Goal: Communication & Community: Ask a question

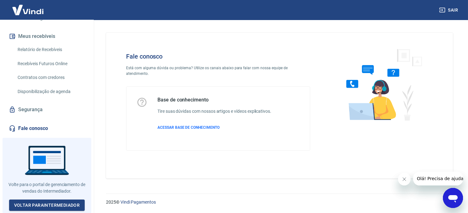
scroll to position [118, 0]
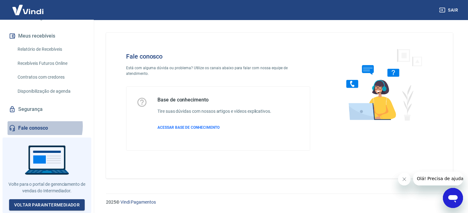
click at [37, 129] on link "Fale conosco" at bounding box center [47, 128] width 79 height 14
click at [457, 203] on icon "Abrir janela de mensagens" at bounding box center [452, 197] width 11 height 11
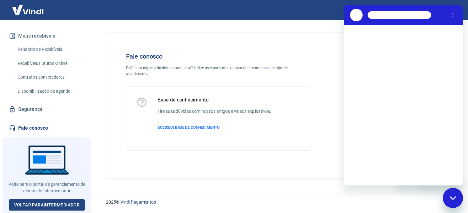
scroll to position [0, 0]
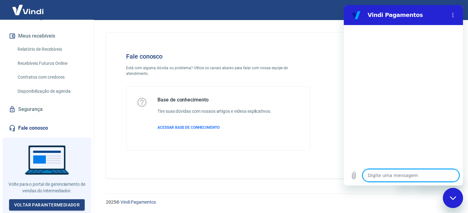
click at [385, 174] on textarea at bounding box center [410, 175] width 97 height 13
type textarea "m"
type textarea "x"
type textarea "mi"
type textarea "x"
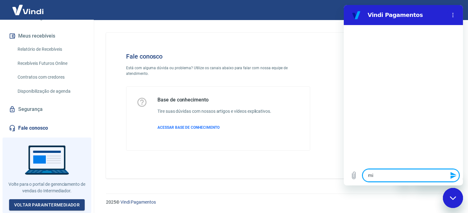
type textarea "min"
type textarea "x"
type textarea "minh"
type textarea "x"
type textarea "minha"
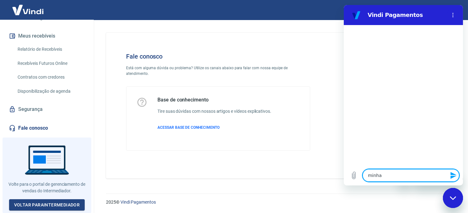
type textarea "x"
type textarea "minhas"
type textarea "x"
type textarea "minhas"
type textarea "x"
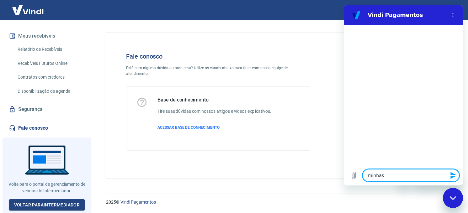
type textarea "minhas c"
type textarea "x"
type textarea "minhas co"
type textarea "x"
type textarea "minhas com"
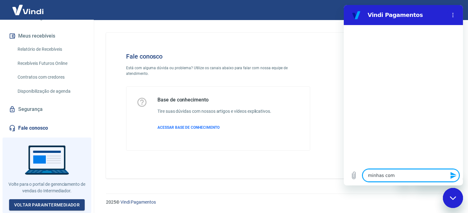
type textarea "x"
type textarea "minhas comp"
type textarea "x"
type textarea "minhas compr"
type textarea "x"
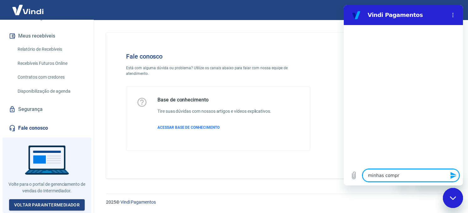
type textarea "minhas compra"
type textarea "x"
type textarea "minhas compras"
type textarea "x"
type textarea "minhas compras"
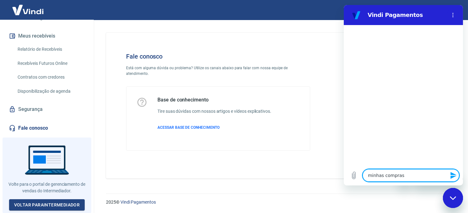
type textarea "x"
type textarea "minhas compras"
click at [453, 175] on icon "Enviar mensagem" at bounding box center [453, 175] width 6 height 7
type textarea "x"
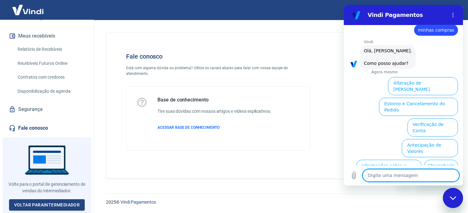
scroll to position [11, 0]
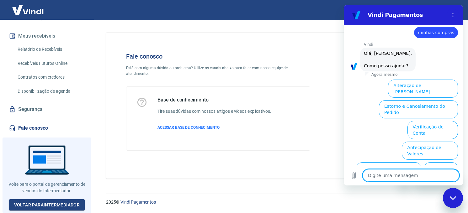
click at [408, 175] on textarea at bounding box center [410, 175] width 97 height 13
type textarea "p"
type textarea "x"
type textarea "pa"
type textarea "x"
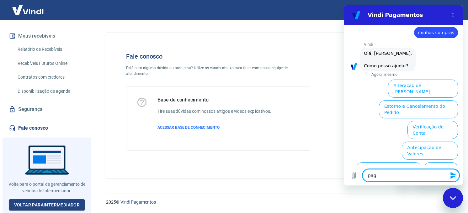
type textarea "paga"
type textarea "x"
type textarea "pagar"
type textarea "x"
type textarea "pagar"
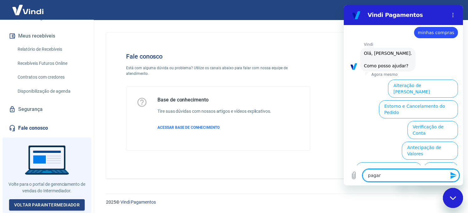
type textarea "x"
type textarea "pagar m"
type textarea "x"
type textarea "pagar mi"
type textarea "x"
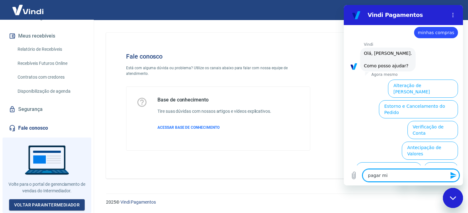
type textarea "pagar min"
type textarea "x"
type textarea "pagar mi"
type textarea "x"
type textarea "pagar m"
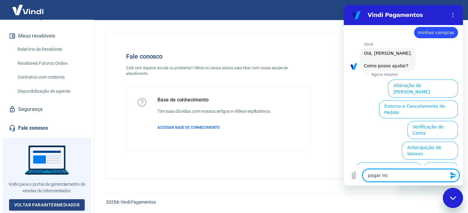
type textarea "x"
type textarea "pagar me"
type textarea "x"
type textarea "pagar meu"
type textarea "x"
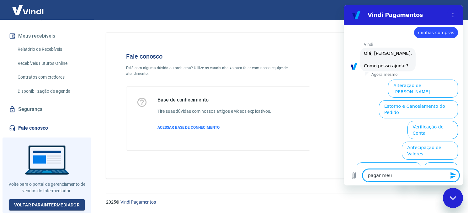
type textarea "pagar meus"
type textarea "x"
type textarea "pagar meus"
type textarea "x"
type textarea "pagar meus d"
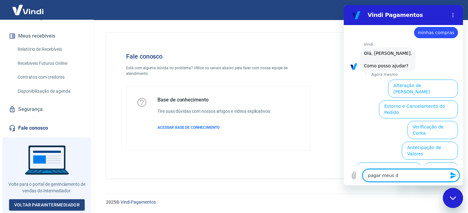
type textarea "x"
type textarea "pagar meus de"
type textarea "x"
type textarea "pagar meus deb"
type textarea "x"
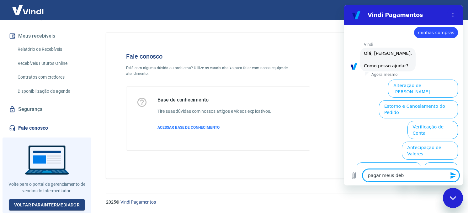
type textarea "pagar meus debi"
type textarea "x"
type textarea "pagar meus debit"
type textarea "x"
type textarea "pagar meus debito"
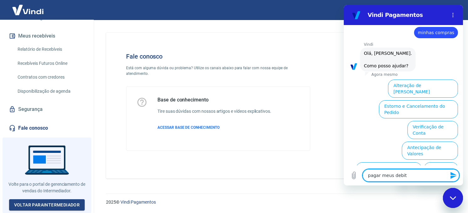
type textarea "x"
type textarea "pagar meus debitos"
type textarea "x"
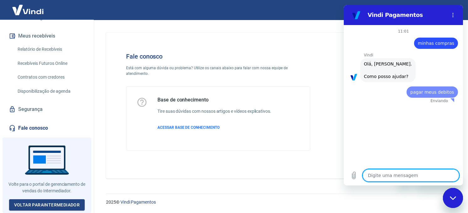
scroll to position [0, 0]
type textarea "x"
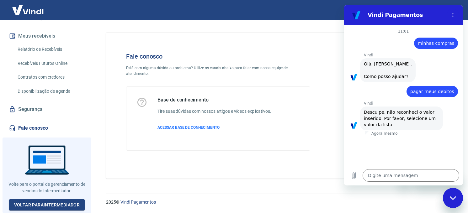
click at [464, 102] on div "Fale conosco Está com alguma dúvida ou problema? Utilize os canais abaixo para …" at bounding box center [279, 103] width 377 height 166
click at [467, 59] on div "Fale conosco Está com alguma dúvida ou problema? Utilize os canais abaixo para …" at bounding box center [279, 103] width 377 height 166
click at [460, 58] on div "Vindi diz: [PERSON_NAME], [PERSON_NAME]. Como posso ajudar?" at bounding box center [406, 70] width 114 height 24
drag, startPoint x: 460, startPoint y: 57, endPoint x: 456, endPoint y: 42, distance: 15.9
click at [456, 42] on div "11:01 diz: minhas compras Enviado · Agora mesmo [PERSON_NAME] diz: [PERSON_NAME…" at bounding box center [403, 95] width 119 height 141
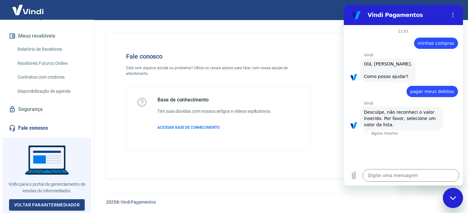
click at [444, 53] on p "Vindi" at bounding box center [413, 55] width 99 height 5
drag, startPoint x: 447, startPoint y: 54, endPoint x: 451, endPoint y: 49, distance: 6.1
click at [451, 49] on div "11:01 diz: minhas compras Enviado · 11:01 [PERSON_NAME] diz: [PERSON_NAME], [PE…" at bounding box center [403, 95] width 119 height 141
click at [453, 114] on div "Vindi diz: Desculpe, não reconheci o valor inserido. Por favor, selecione um va…" at bounding box center [406, 118] width 114 height 24
click at [396, 176] on textarea at bounding box center [410, 175] width 97 height 13
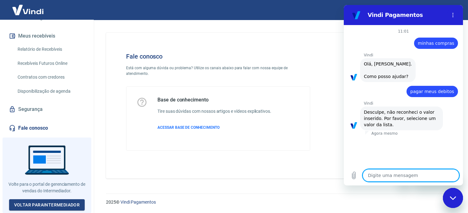
type textarea "p"
type textarea "x"
type textarea "pa"
type textarea "x"
type textarea "pag"
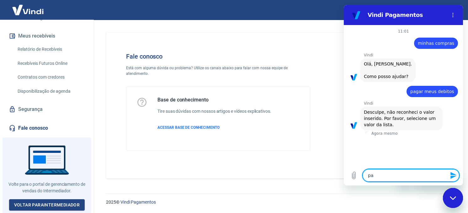
type textarea "x"
type textarea "paga"
type textarea "x"
type textarea "pagam"
type textarea "x"
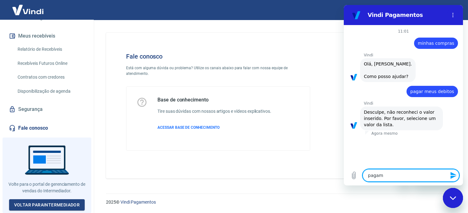
type textarea "pagame"
type textarea "x"
type textarea "pagamen"
type textarea "x"
type textarea "pagament"
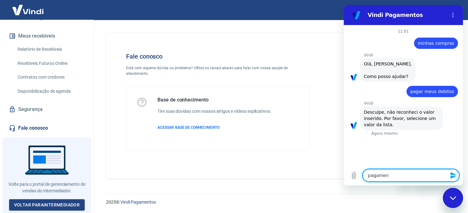
type textarea "x"
type textarea "pagamento"
type textarea "x"
type textarea "pagamentos"
type textarea "x"
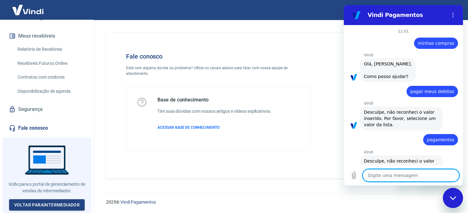
type textarea "x"
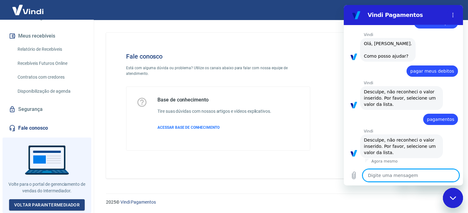
scroll to position [26, 0]
type textarea "a"
type textarea "x"
type textarea "at"
type textarea "x"
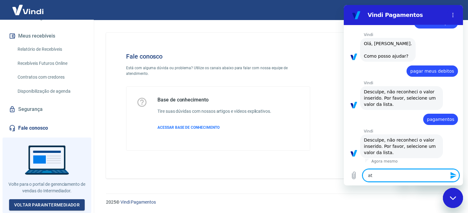
type textarea "ate"
type textarea "x"
type textarea "aten"
type textarea "x"
type textarea "atend"
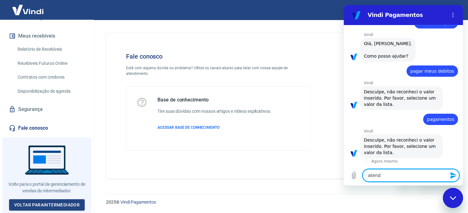
type textarea "x"
type textarea "atende"
type textarea "x"
type textarea "atenden"
type textarea "x"
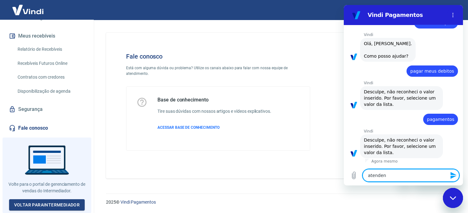
type textarea "atendent"
type textarea "x"
type textarea "atendente"
type textarea "x"
type textarea "atendente"
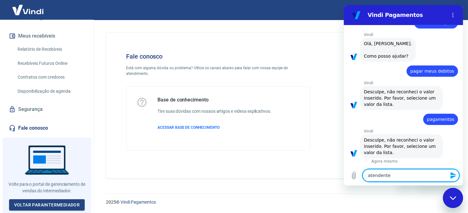
type textarea "x"
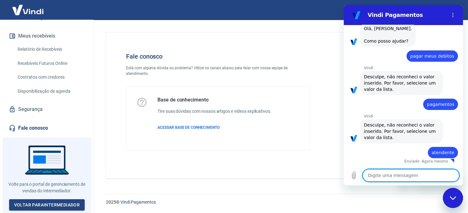
scroll to position [41, 0]
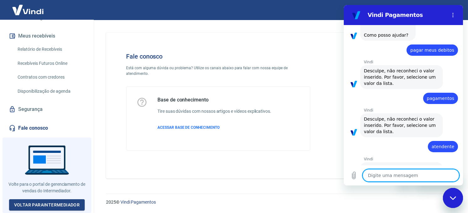
type textarea "x"
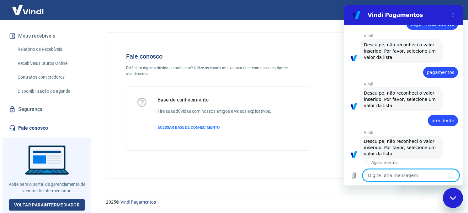
scroll to position [75, 0]
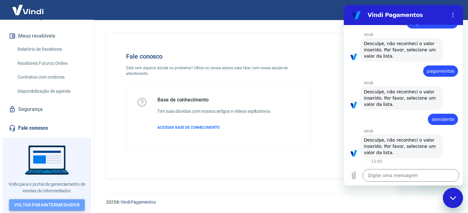
click at [45, 206] on link "Voltar para Intermediador" at bounding box center [47, 206] width 76 height 12
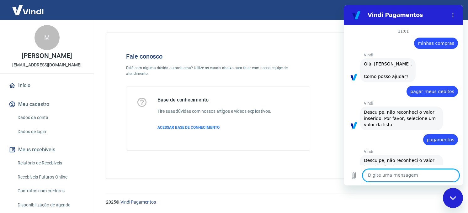
scroll to position [75, 0]
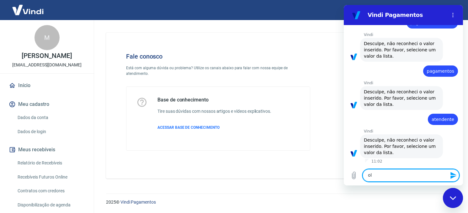
type textarea "ola"
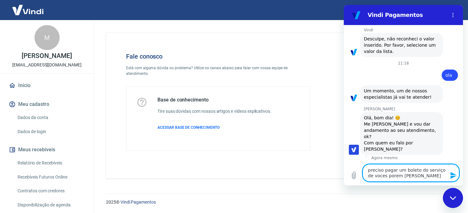
scroll to position [171, 0]
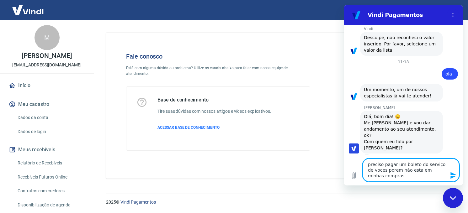
type textarea "preciso pagar um boleto do serviço de voces porem não esta em minhas compras"
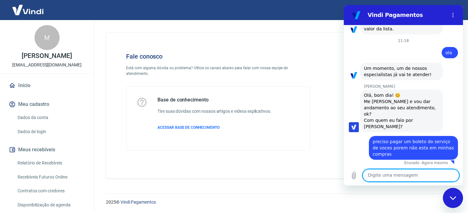
scroll to position [194, 0]
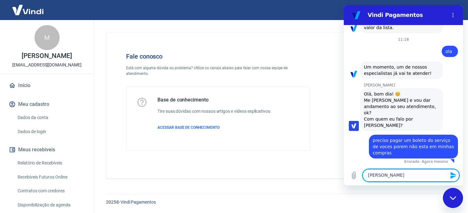
type textarea "marcos"
drag, startPoint x: 8, startPoint y: 55, endPoint x: 73, endPoint y: 62, distance: 66.3
click at [72, 59] on p "[PERSON_NAME]" at bounding box center [47, 56] width 50 height 7
click at [454, 179] on icon "Enviar mensagem" at bounding box center [454, 176] width 8 height 8
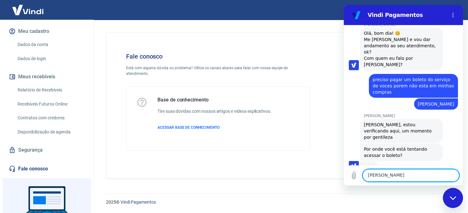
scroll to position [254, 0]
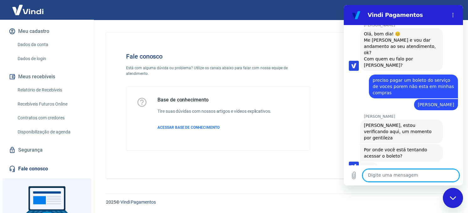
type textarea "m"
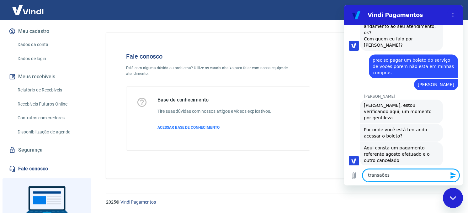
scroll to position [276, 0]
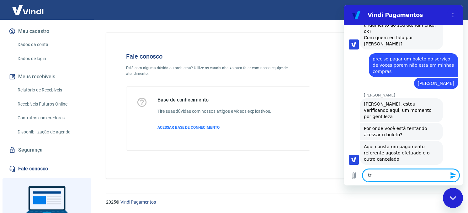
type textarea "t"
type textarea "é ai esmo preciso do que foi cancelado"
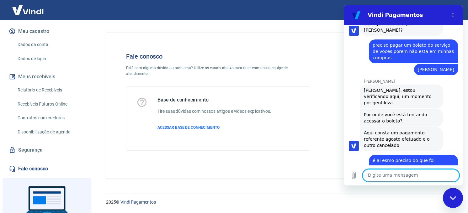
scroll to position [291, 0]
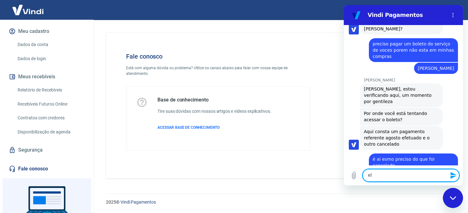
type textarea "e"
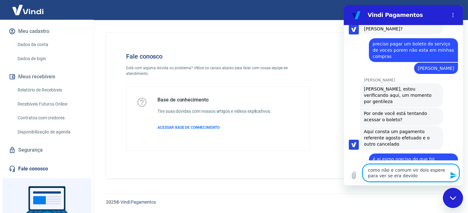
type textarea "como não e comum vir dois espere para ver se era devido"
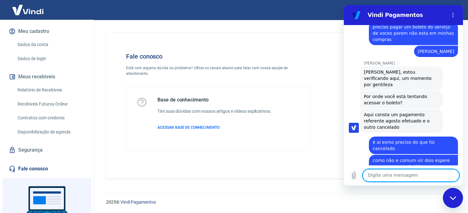
scroll to position [309, 0]
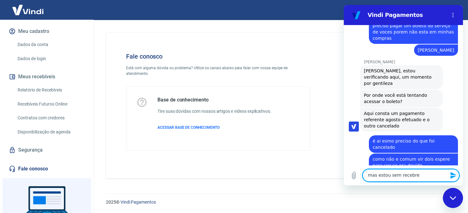
type textarea "mas estou sem recebre"
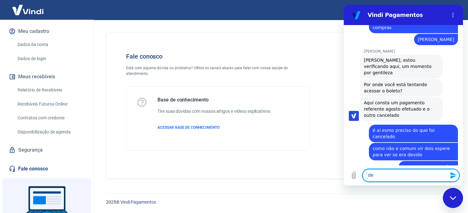
scroll to position [321, 0]
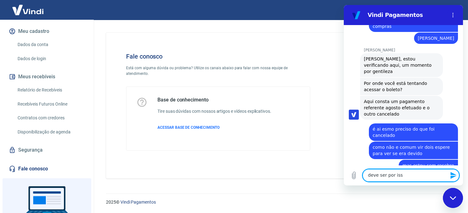
type textarea "deve ser por isso"
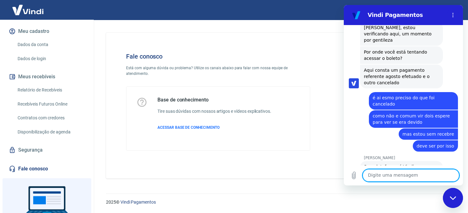
scroll to position [353, 0]
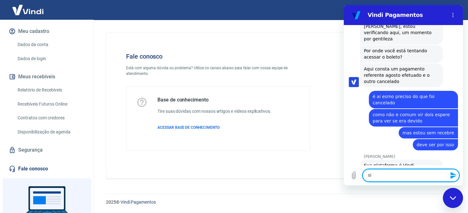
type textarea "sim"
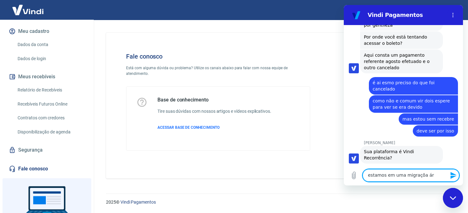
scroll to position [368, 0]
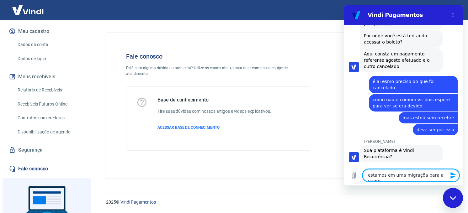
type textarea "estamos em uma migraçõa para a pagme"
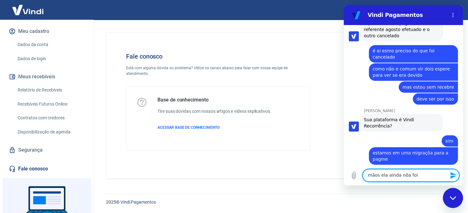
scroll to position [399, 0]
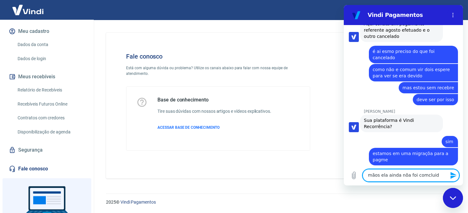
type textarea "mãos ela ainda nõa foi comcluida"
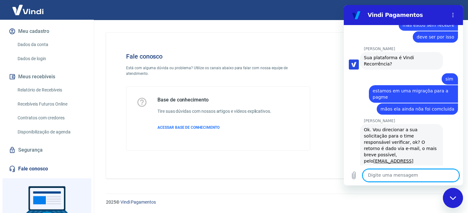
scroll to position [463, 0]
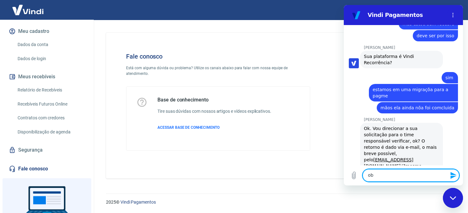
type textarea "o"
type textarea "só isso obrigado"
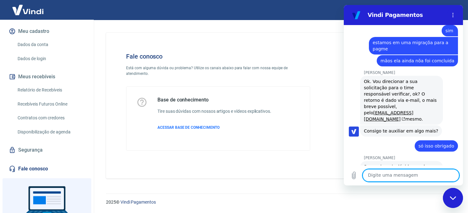
scroll to position [511, 0]
